Goal: Information Seeking & Learning: Check status

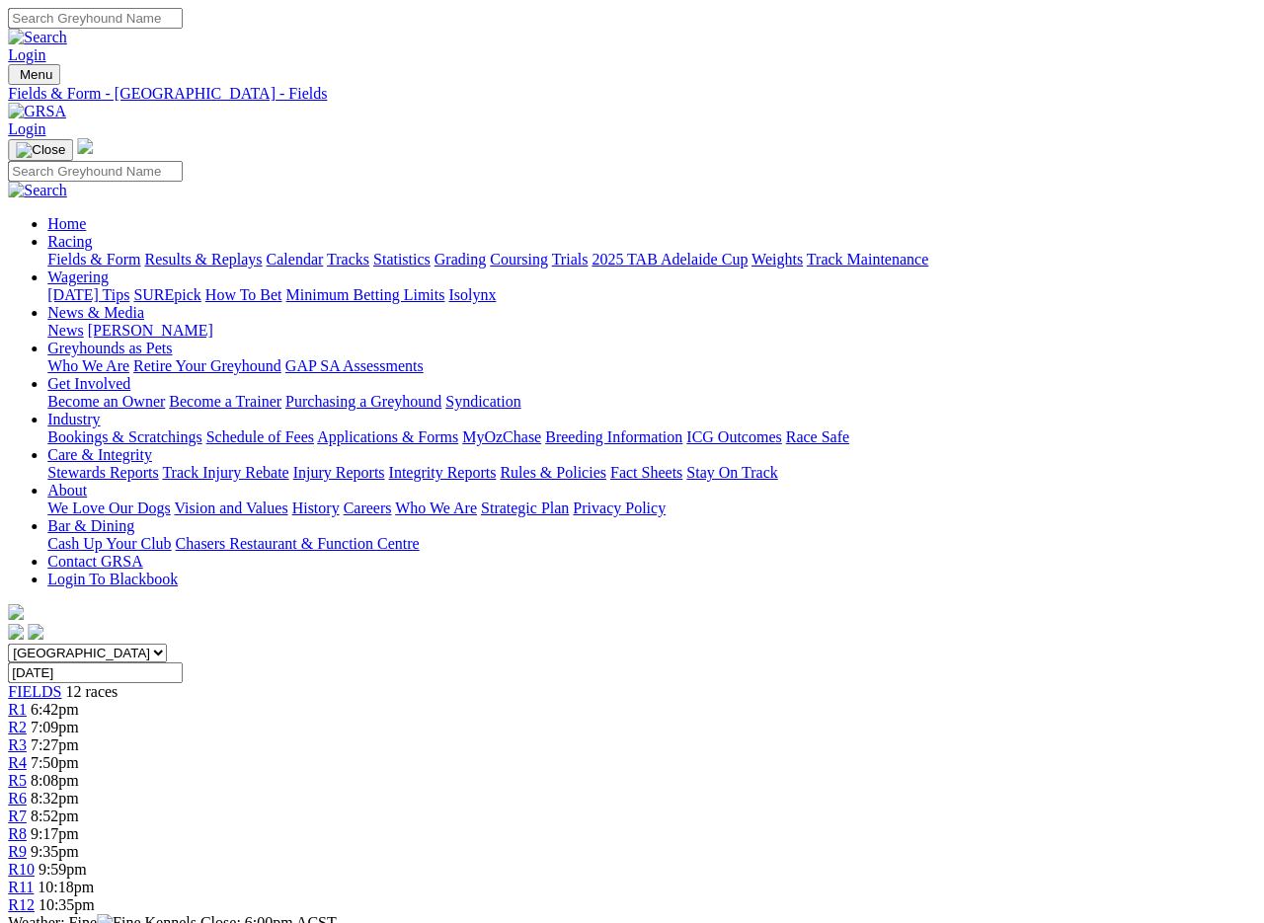
scroll to position [0, 36]
click at [210, 251] on link "Results & Replays" at bounding box center [203, 259] width 118 height 17
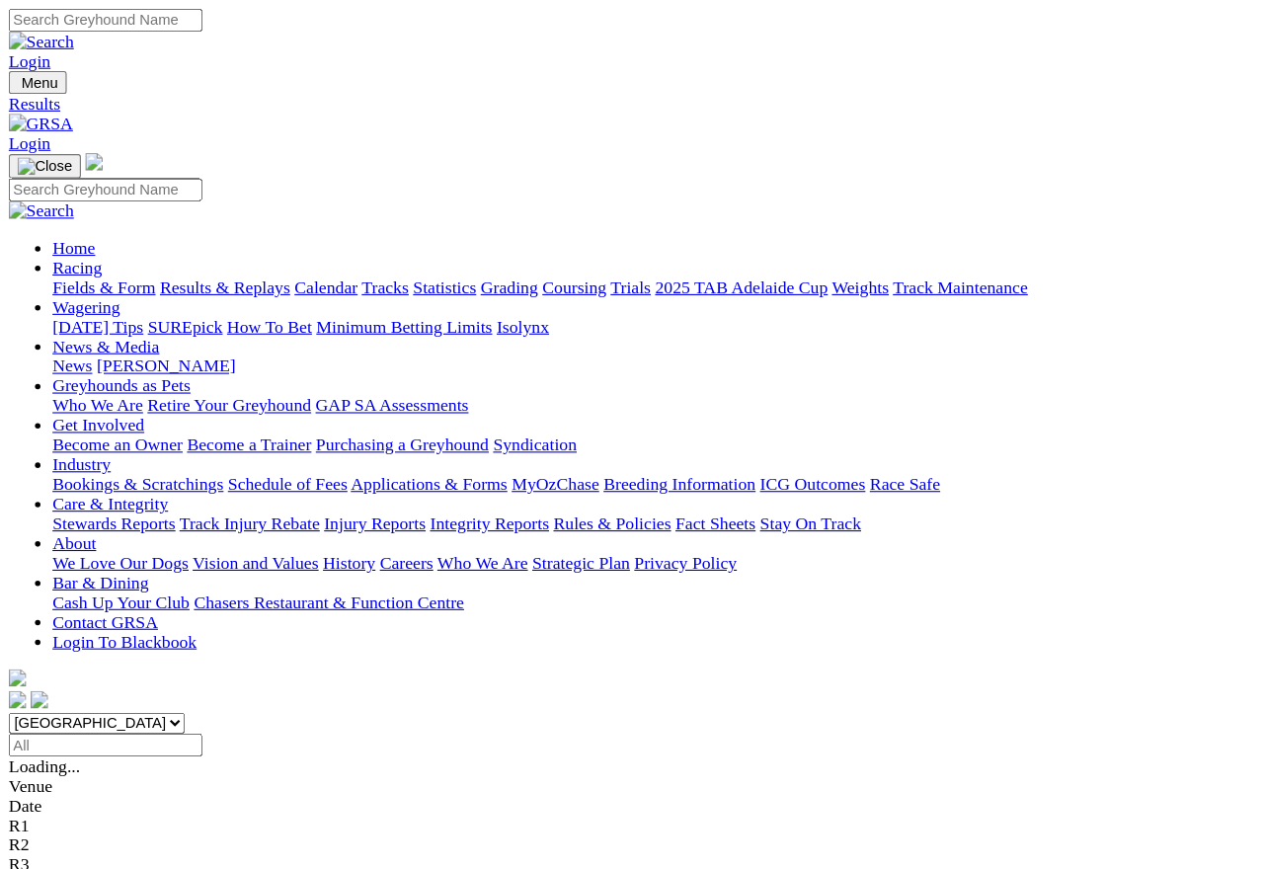
scroll to position [7, 0]
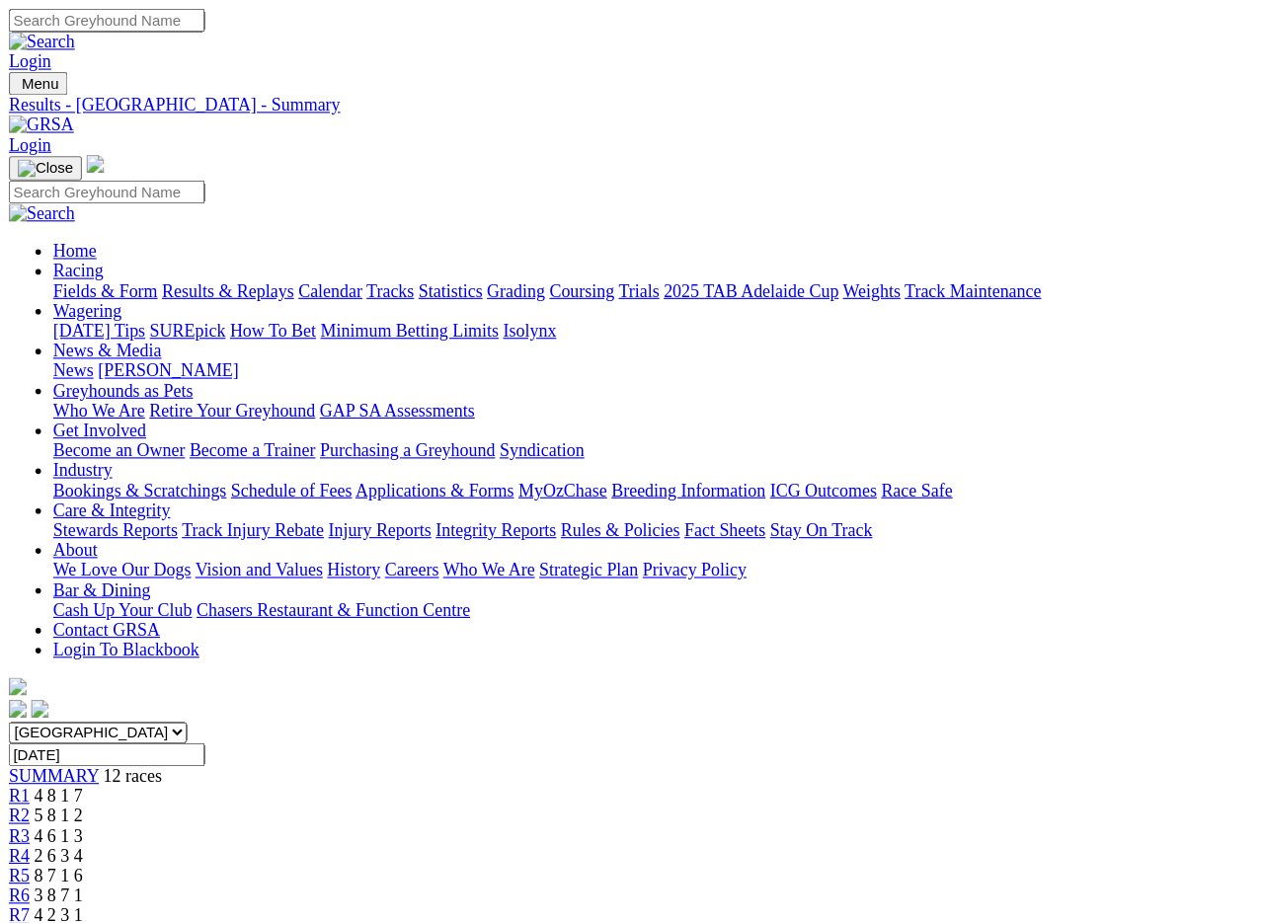
scroll to position [5, 0]
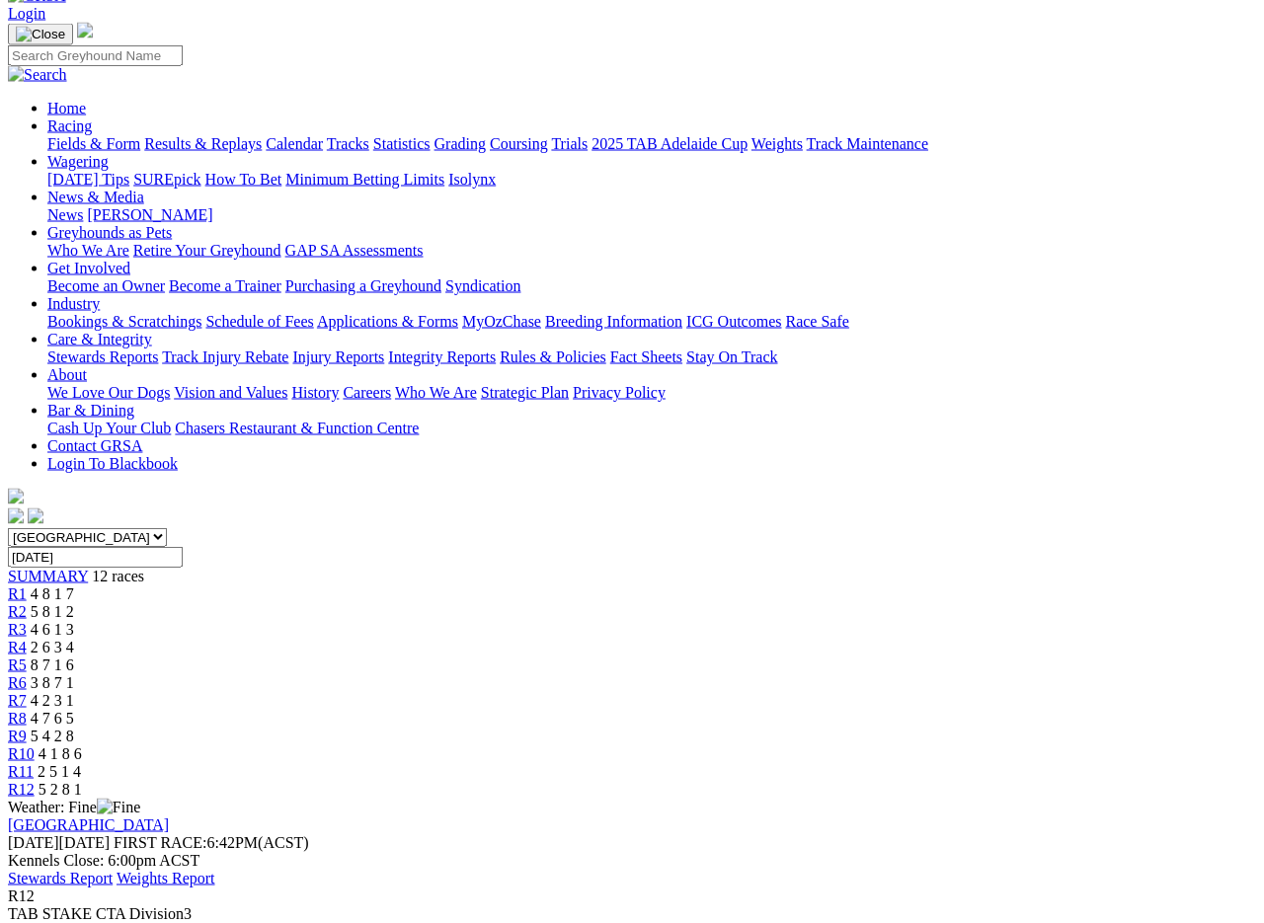
scroll to position [114, 0]
